Goal: Browse casually

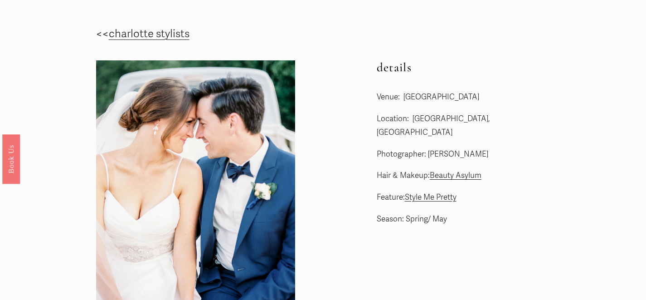
scroll to position [37, 0]
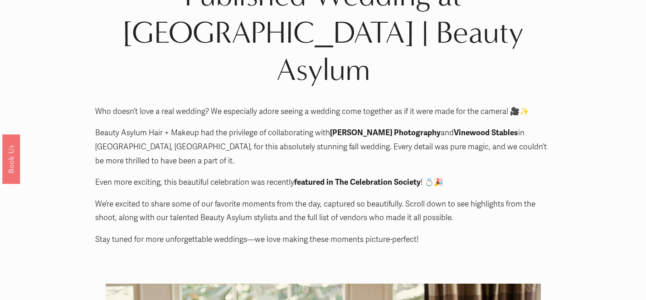
scroll to position [17, 0]
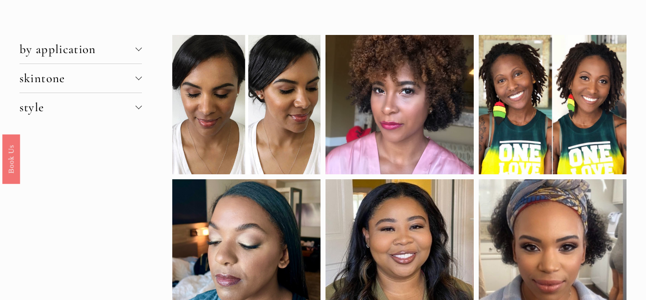
scroll to position [38, 0]
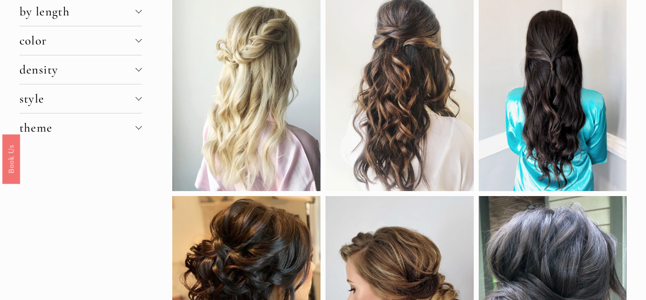
scroll to position [2, 0]
